Goal: Information Seeking & Learning: Learn about a topic

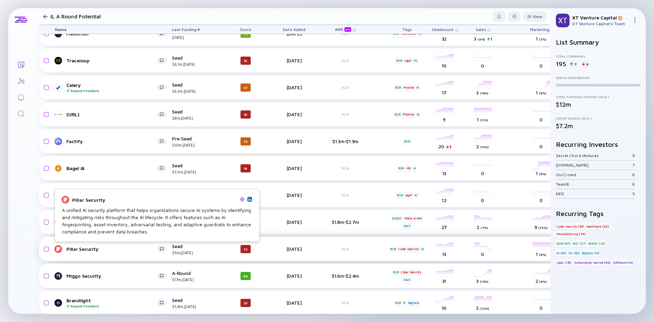
scroll to position [204, 0]
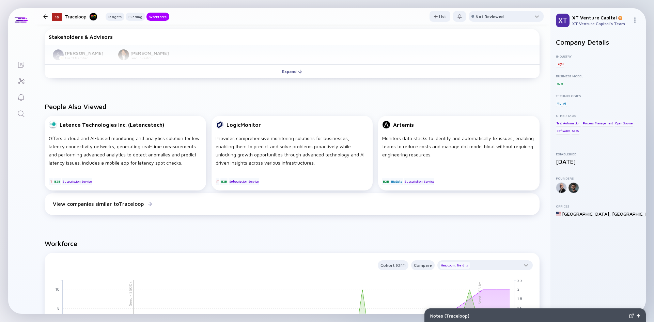
scroll to position [306, 0]
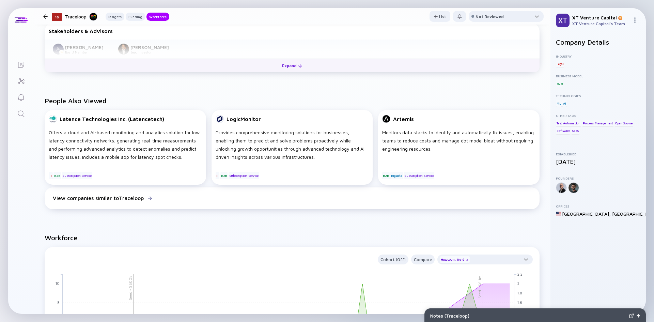
click at [295, 63] on div "Expand" at bounding box center [292, 65] width 28 height 11
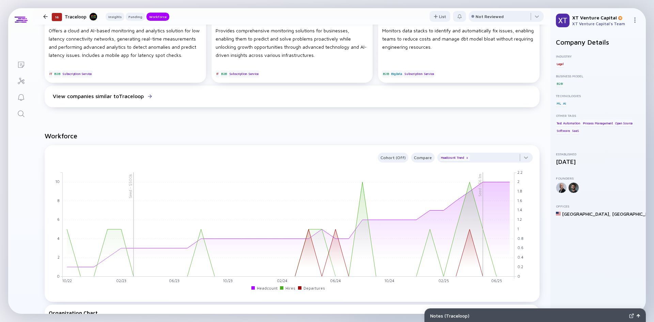
scroll to position [477, 0]
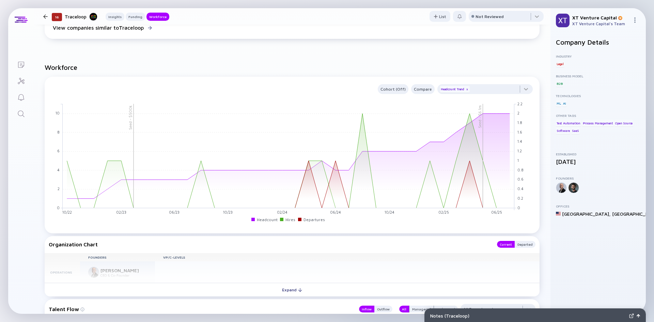
click at [285, 290] on div "Expand" at bounding box center [292, 289] width 28 height 11
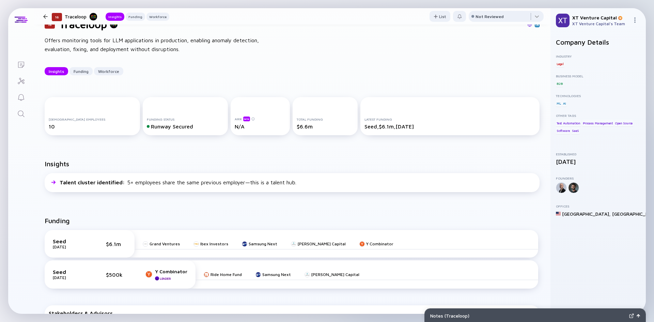
scroll to position [0, 0]
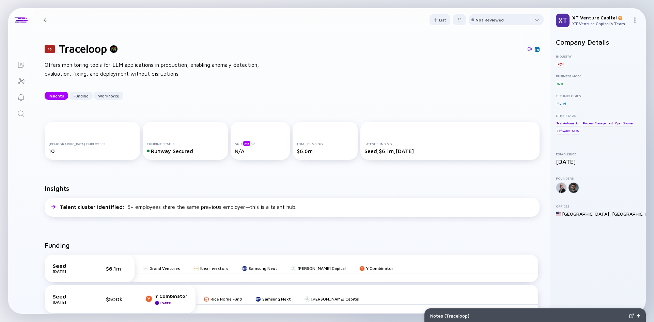
click at [527, 48] on img at bounding box center [529, 49] width 5 height 5
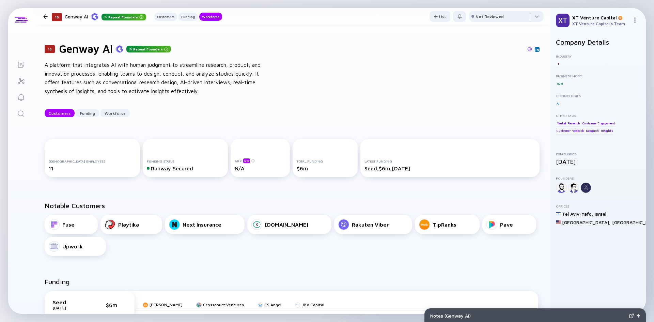
scroll to position [353, 0]
